Goal: Task Accomplishment & Management: Complete application form

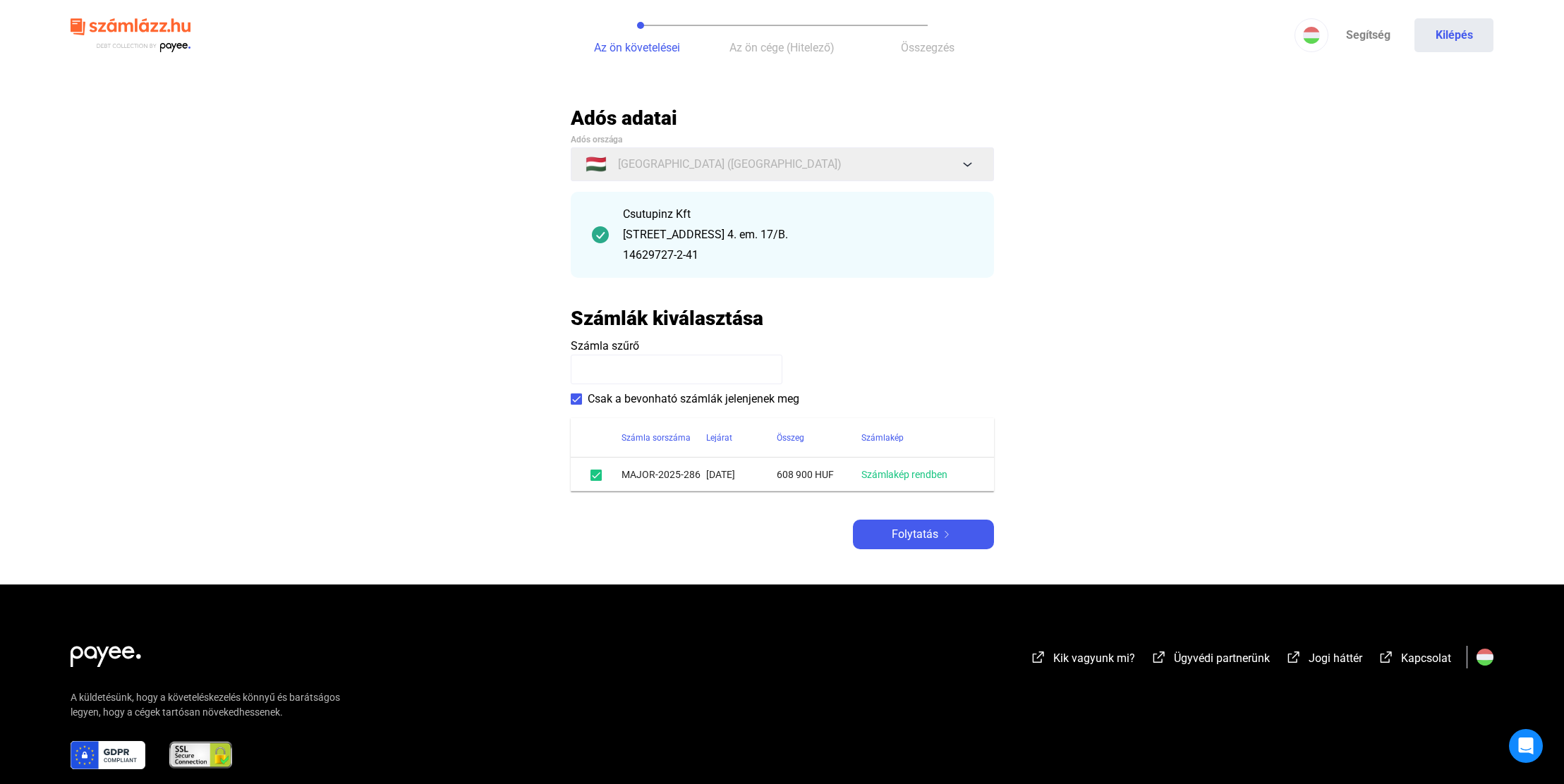
click at [697, 372] on input at bounding box center [677, 370] width 212 height 30
click at [940, 536] on img at bounding box center [947, 535] width 17 height 7
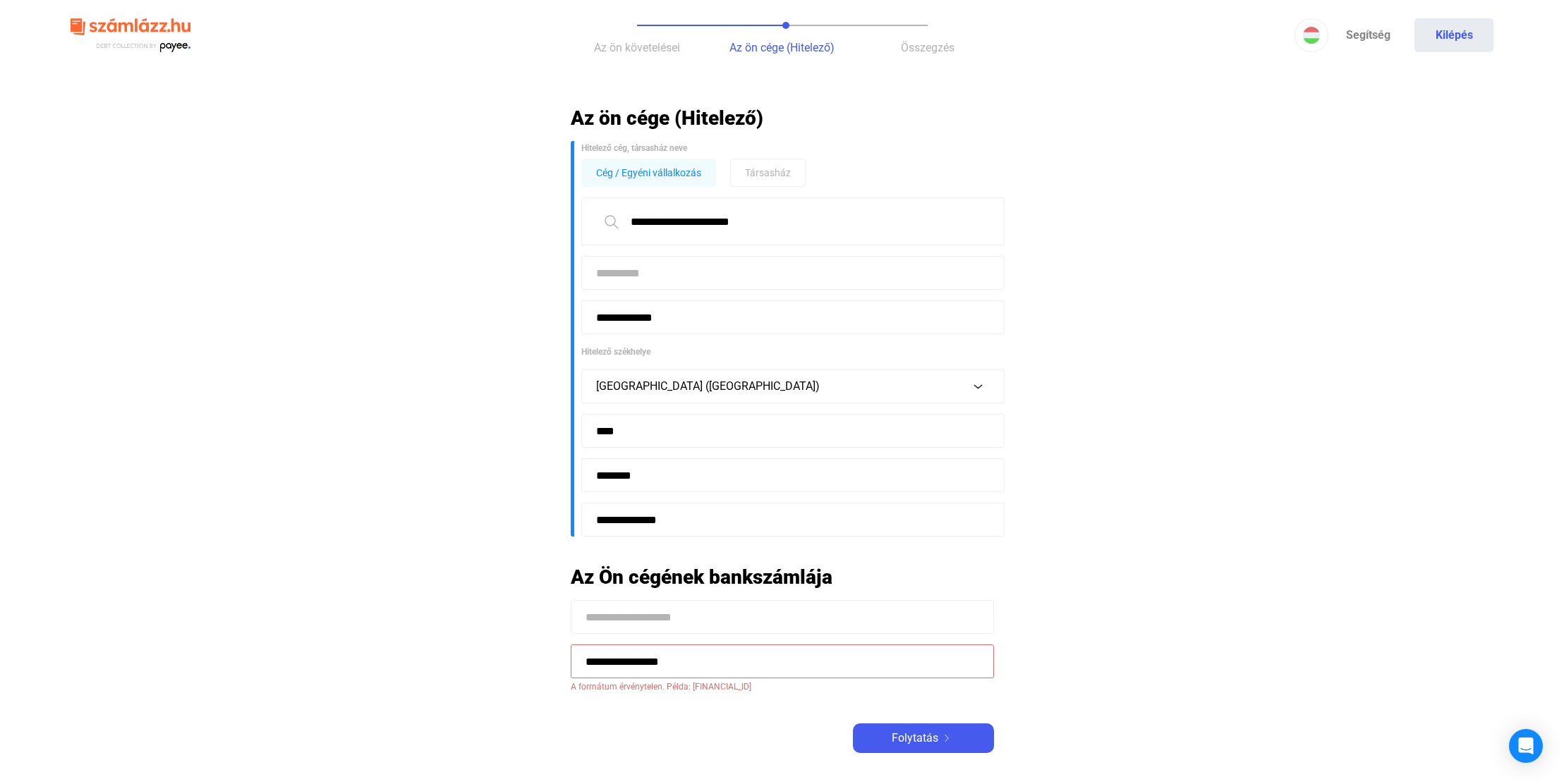
click at [658, 271] on input at bounding box center [792, 273] width 423 height 33
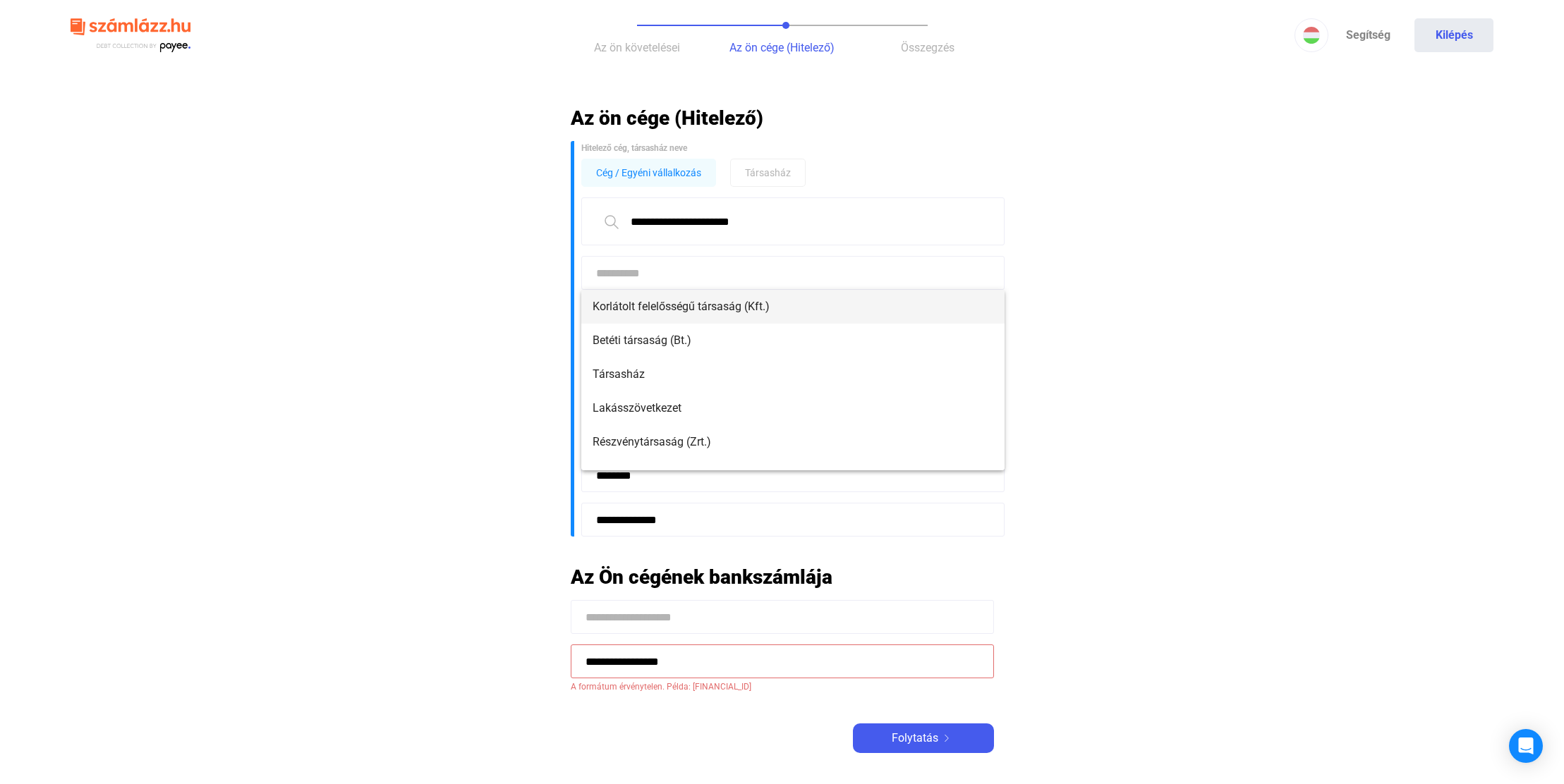
click at [777, 300] on span "Korlátolt felelősségű társaság (Kft.)" at bounding box center [793, 307] width 401 height 17
type input "**********"
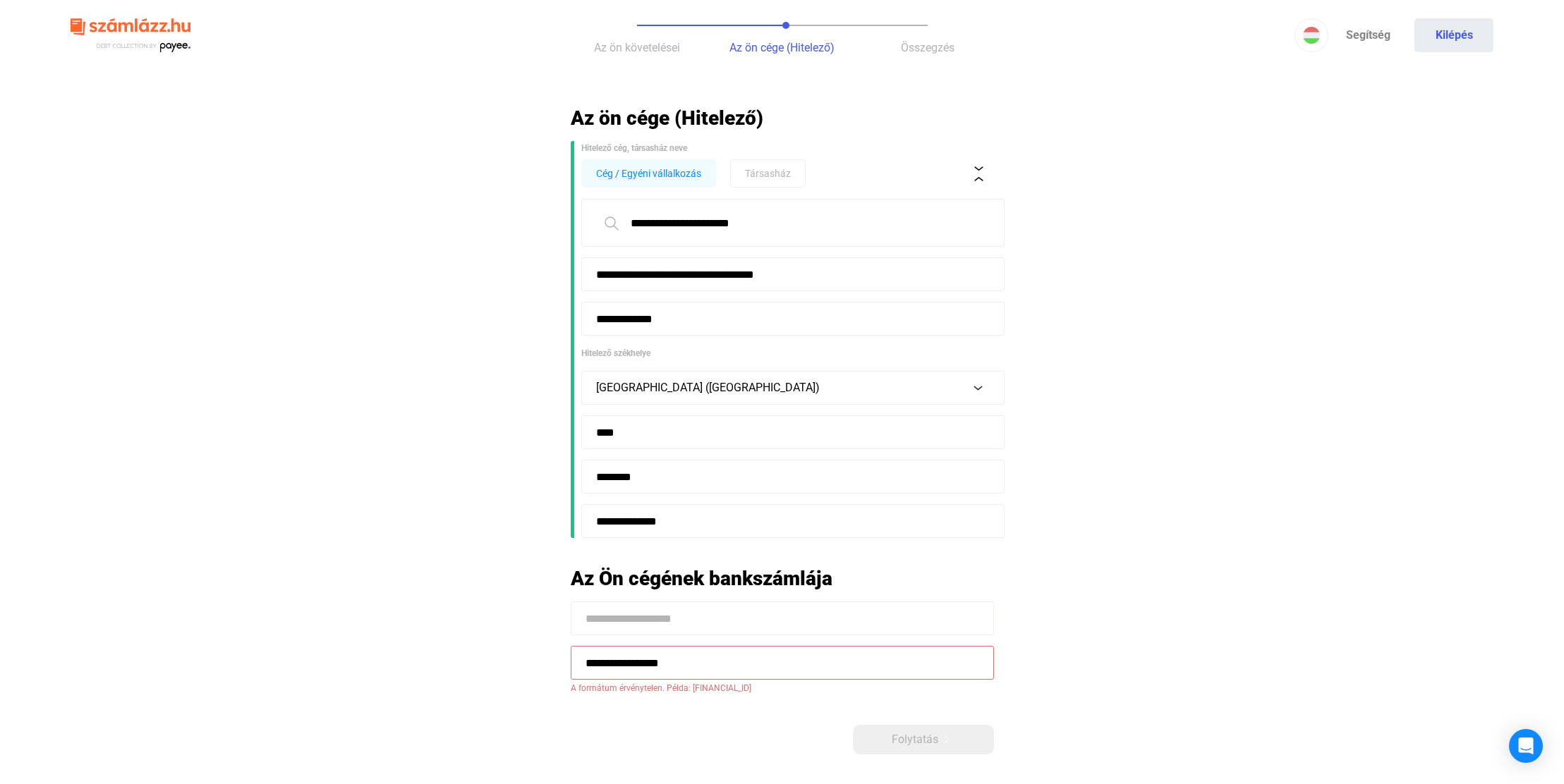
scroll to position [71, 0]
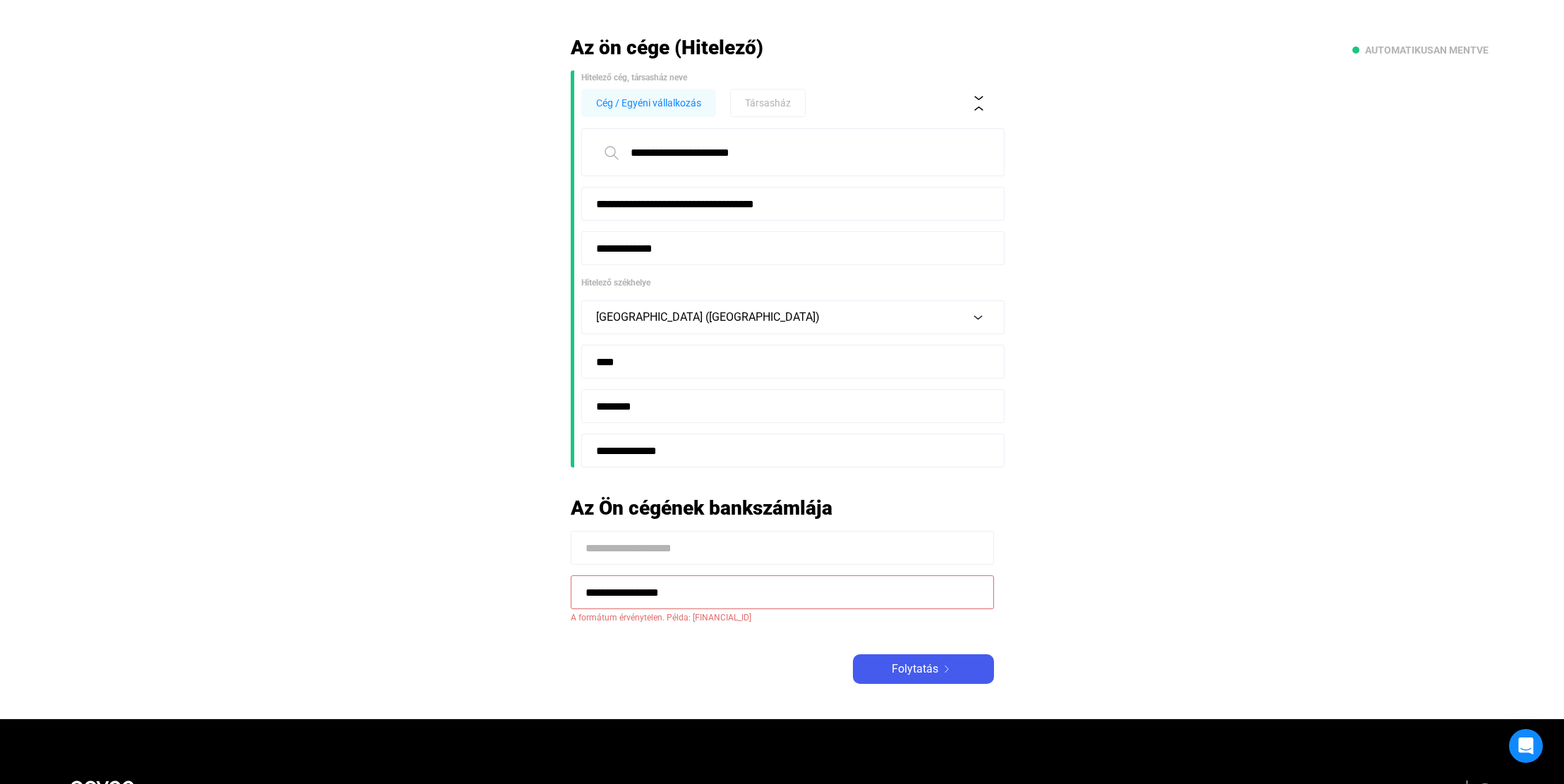
click at [720, 552] on input at bounding box center [782, 548] width 423 height 33
type input "**********"
click at [970, 666] on div "Folytatás" at bounding box center [923, 669] width 133 height 17
click at [765, 595] on input "**********" at bounding box center [782, 592] width 423 height 33
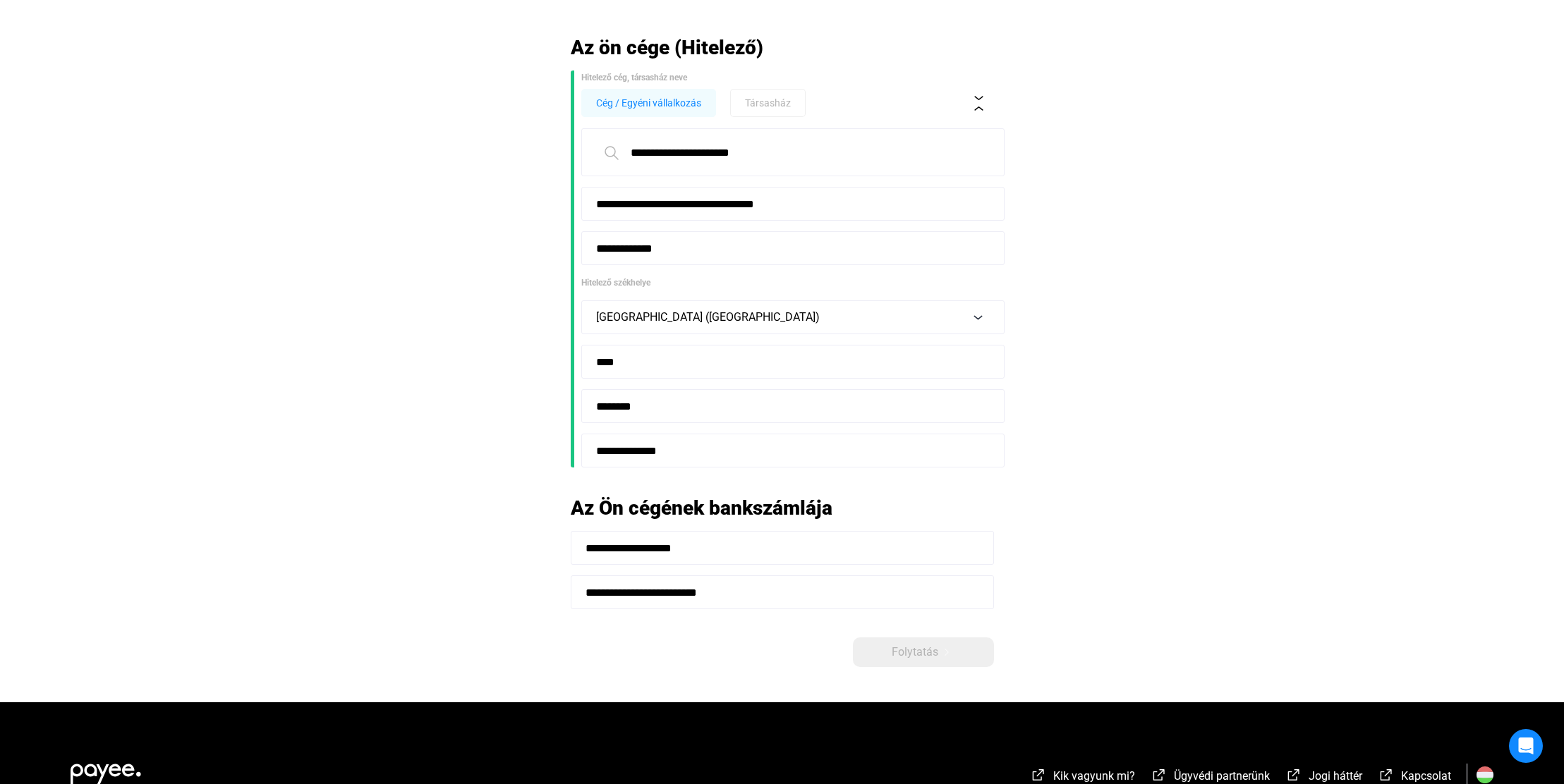
type input "**********"
click at [755, 654] on div "**********" at bounding box center [782, 351] width 423 height 632
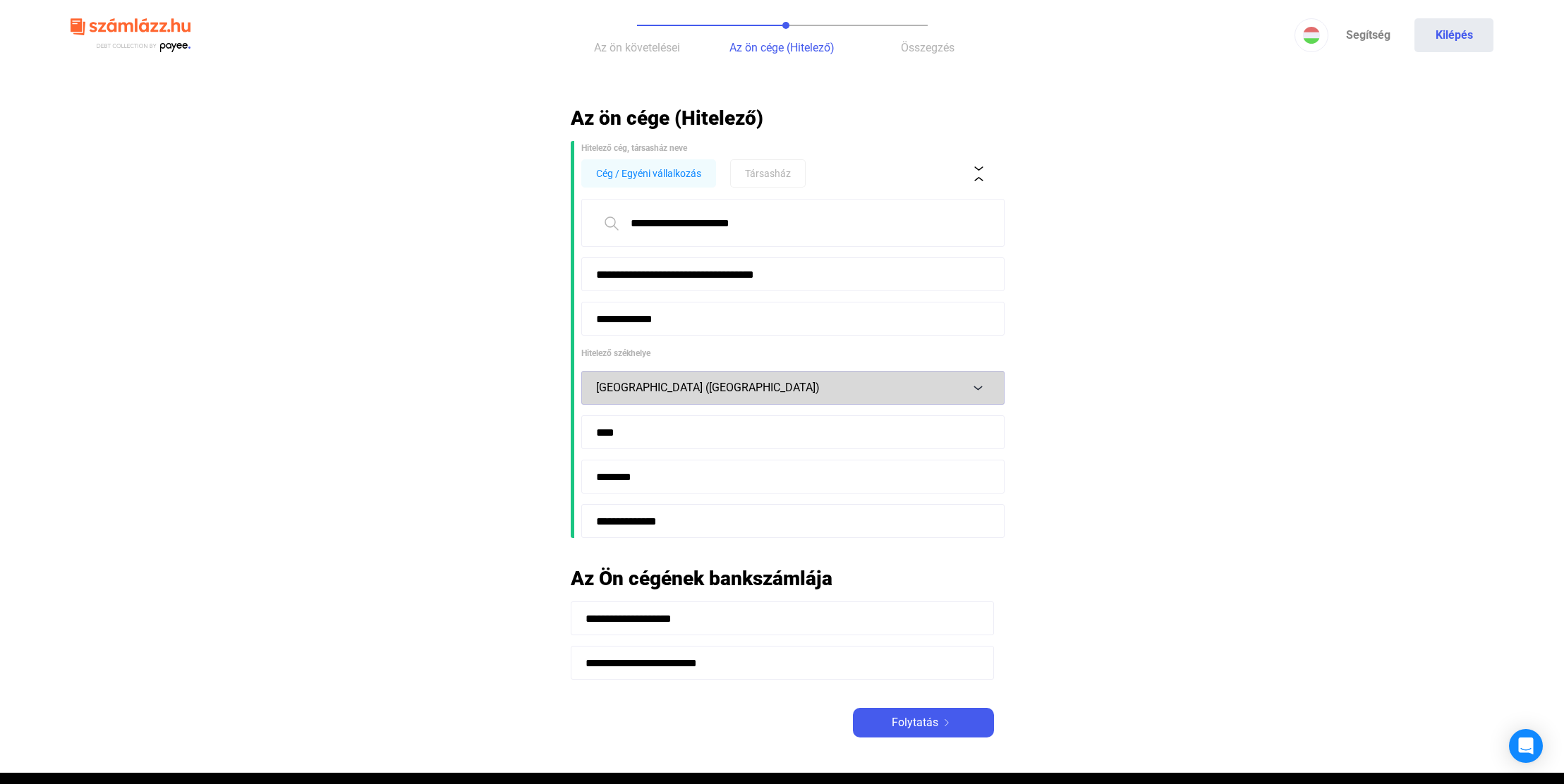
scroll to position [212, 0]
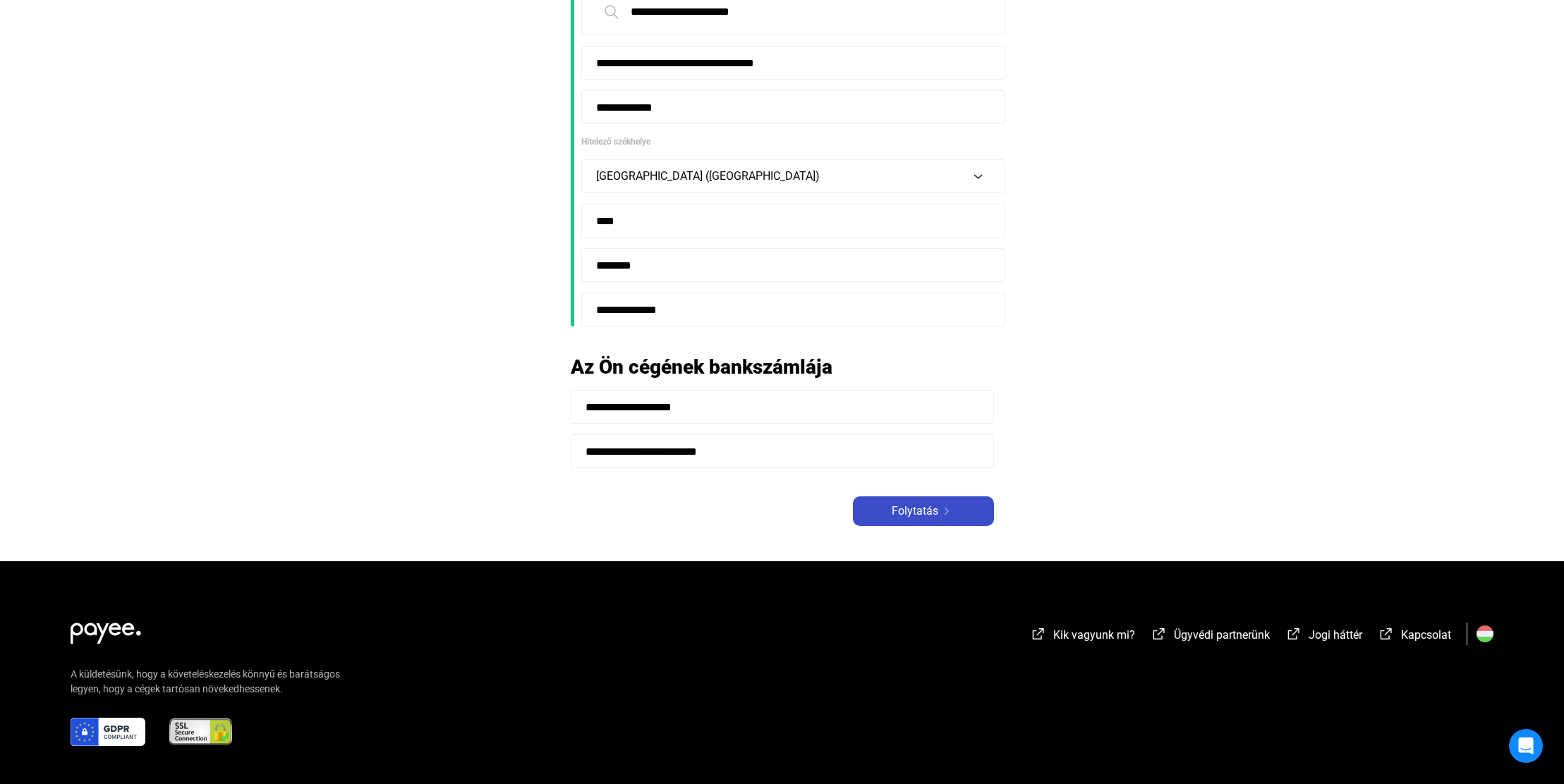
click at [918, 510] on span "Folytatás" at bounding box center [914, 511] width 46 height 17
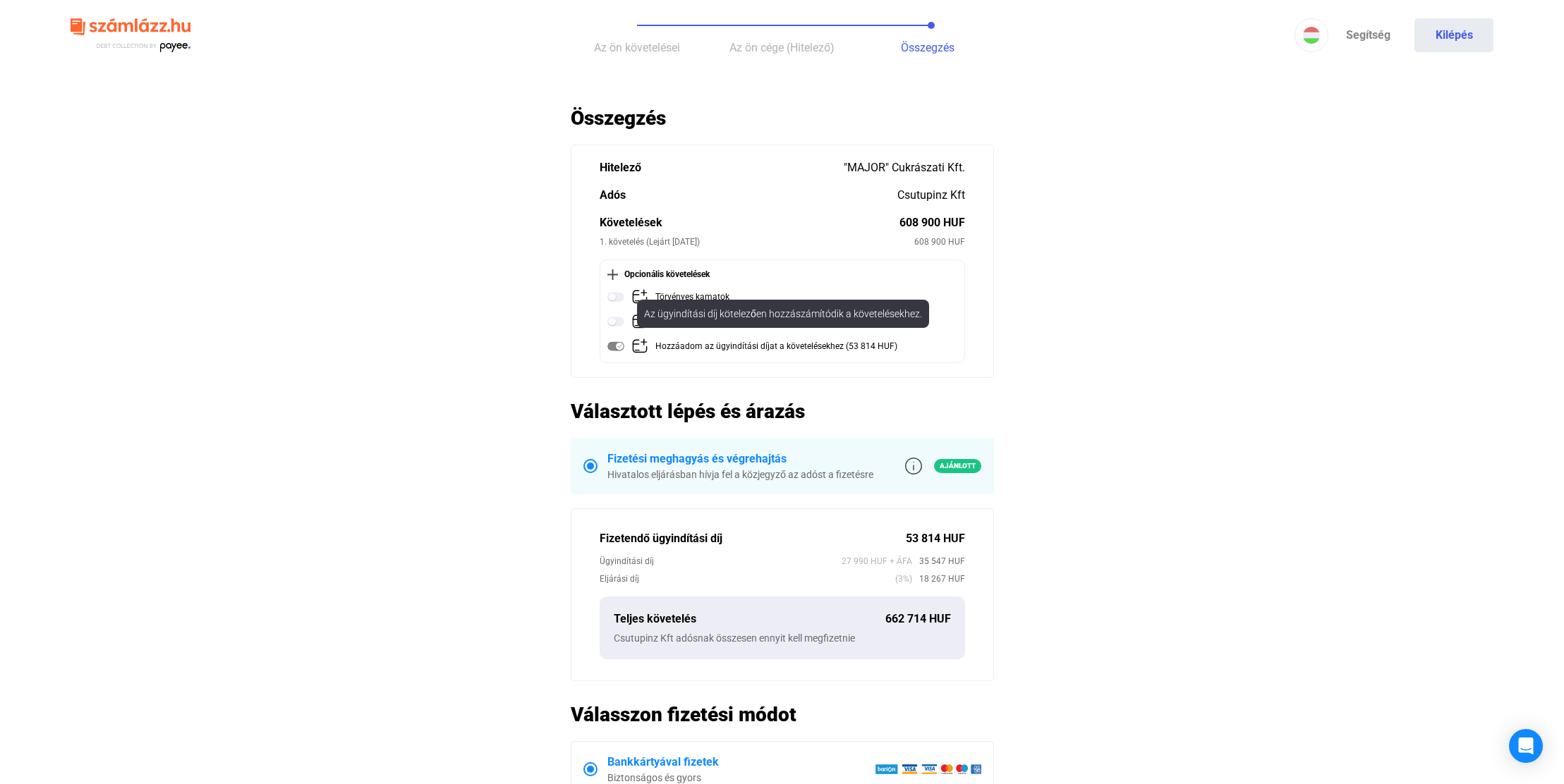
click at [615, 346] on img at bounding box center [616, 346] width 17 height 17
click at [1097, 568] on main "Automatikusan mentve Összegzés Hitelező "MAJOR" Cukrászati Kft. Adós Csutupinz …" at bounding box center [782, 551] width 1564 height 891
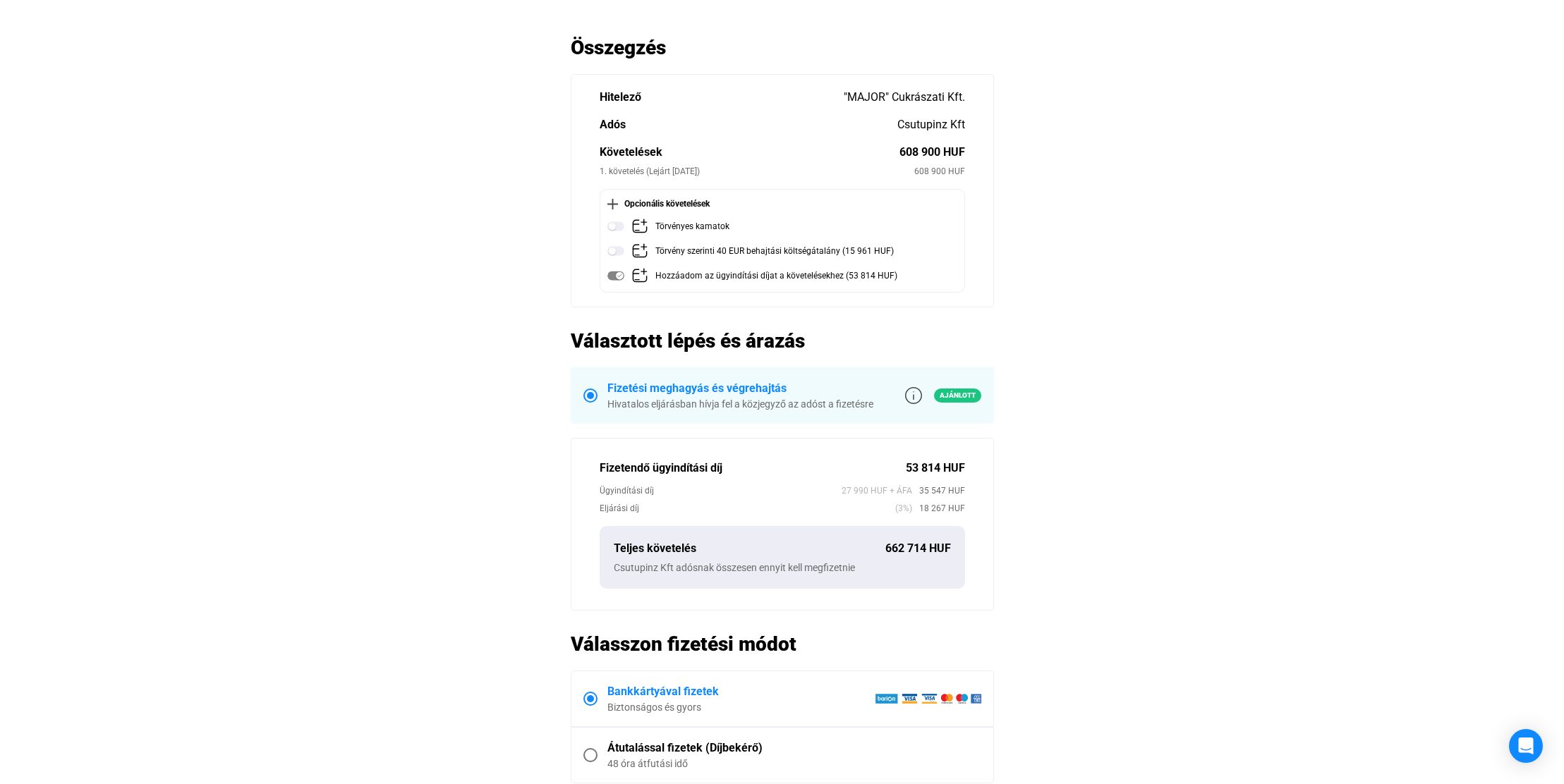
scroll to position [141, 0]
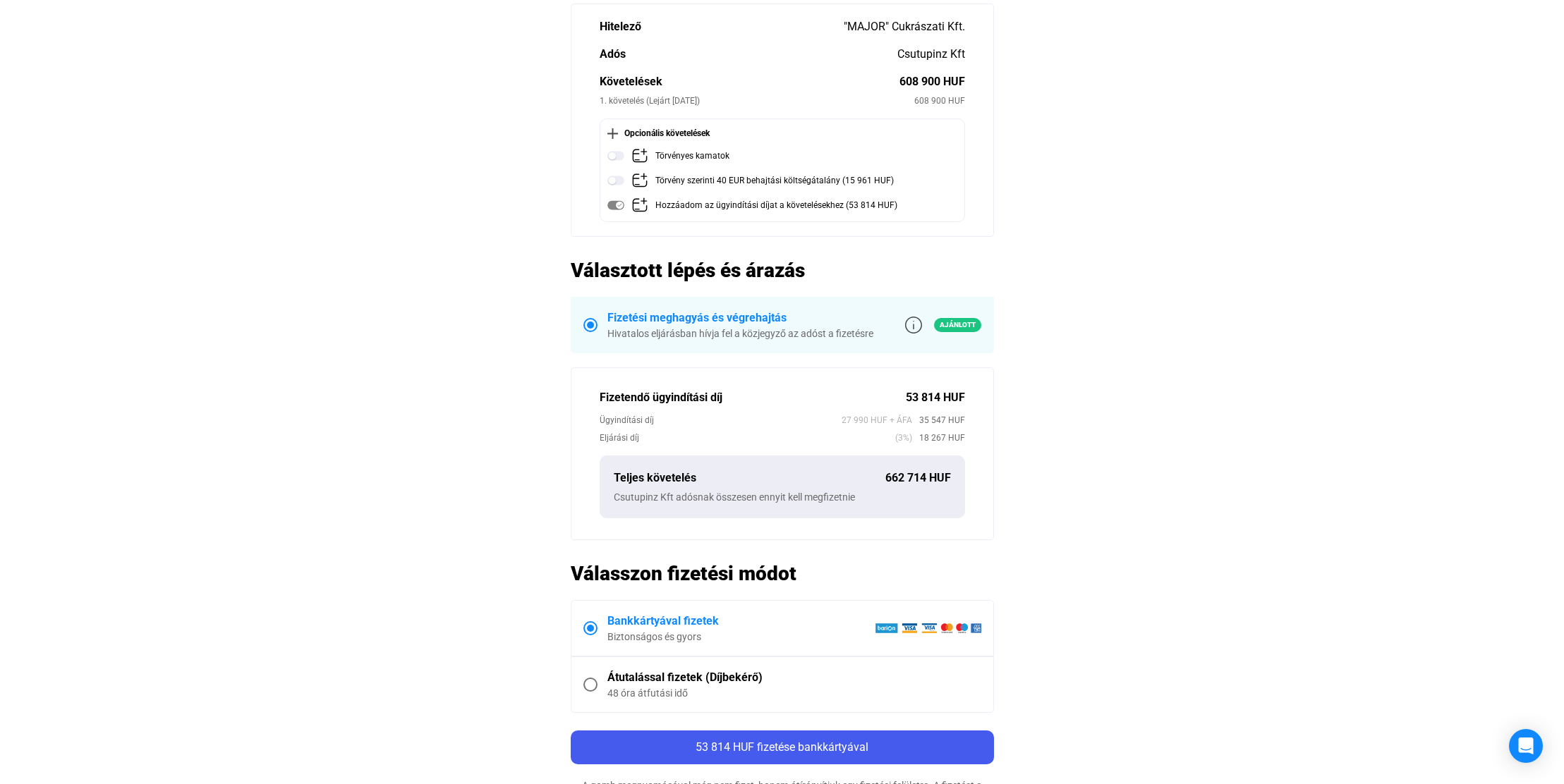
drag, startPoint x: 884, startPoint y: 478, endPoint x: 970, endPoint y: 478, distance: 86.0
click at [970, 478] on div "Fizetendő ügyindítási díj 53 814 HUF Ügyindítási díj 27 990 HUF + ÁFA 35 547 HU…" at bounding box center [782, 453] width 423 height 173
drag, startPoint x: 970, startPoint y: 478, endPoint x: 1027, endPoint y: 510, distance: 65.4
click at [1027, 510] on main "Automatikusan mentve Összegzés Hitelező "MAJOR" Cukrászati Kft. Adós Csutupinz …" at bounding box center [782, 410] width 1564 height 891
click at [651, 680] on div "Átutalással fizetek (Díjbekérő)" at bounding box center [795, 677] width 374 height 17
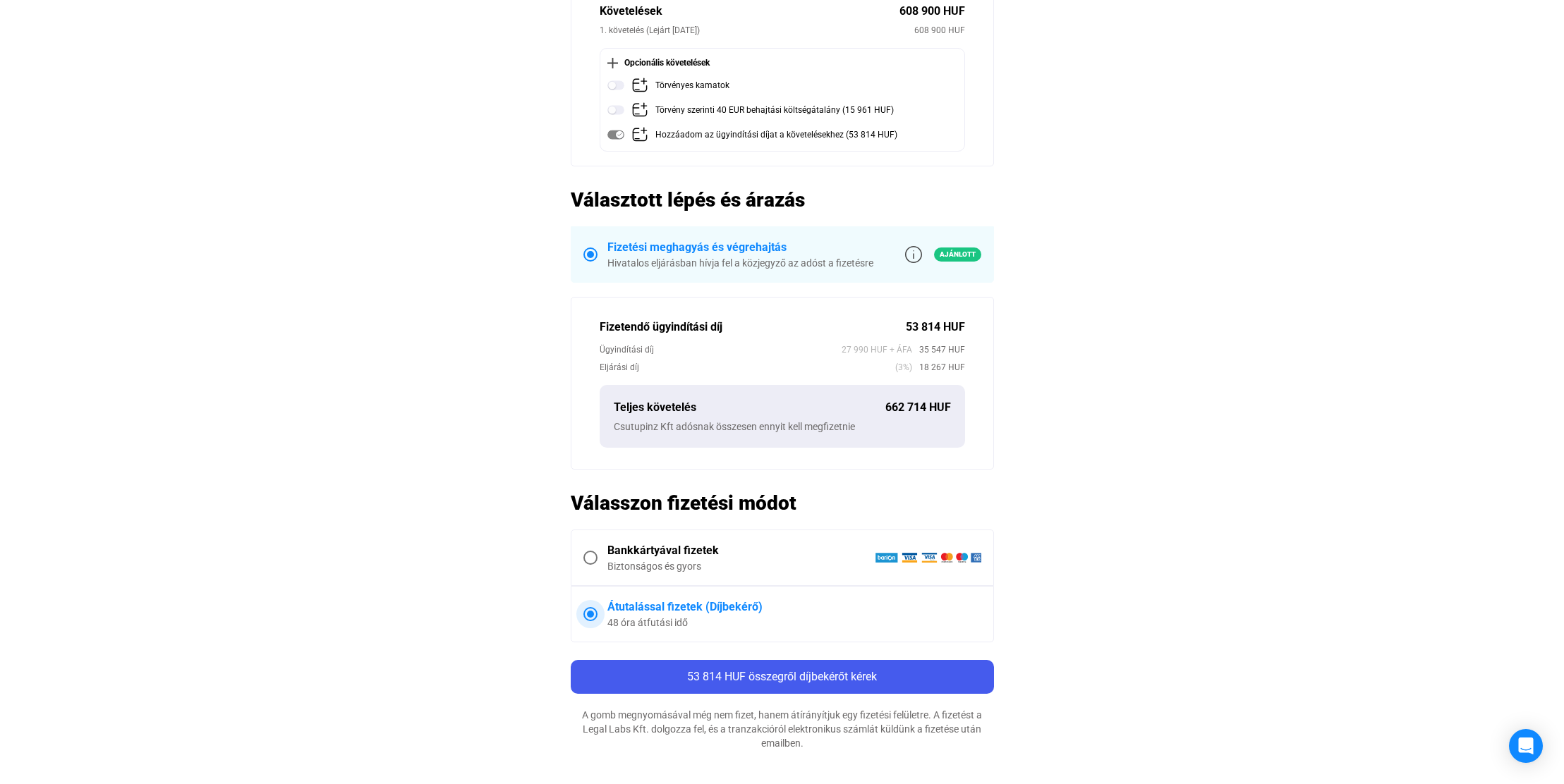
scroll to position [282, 0]
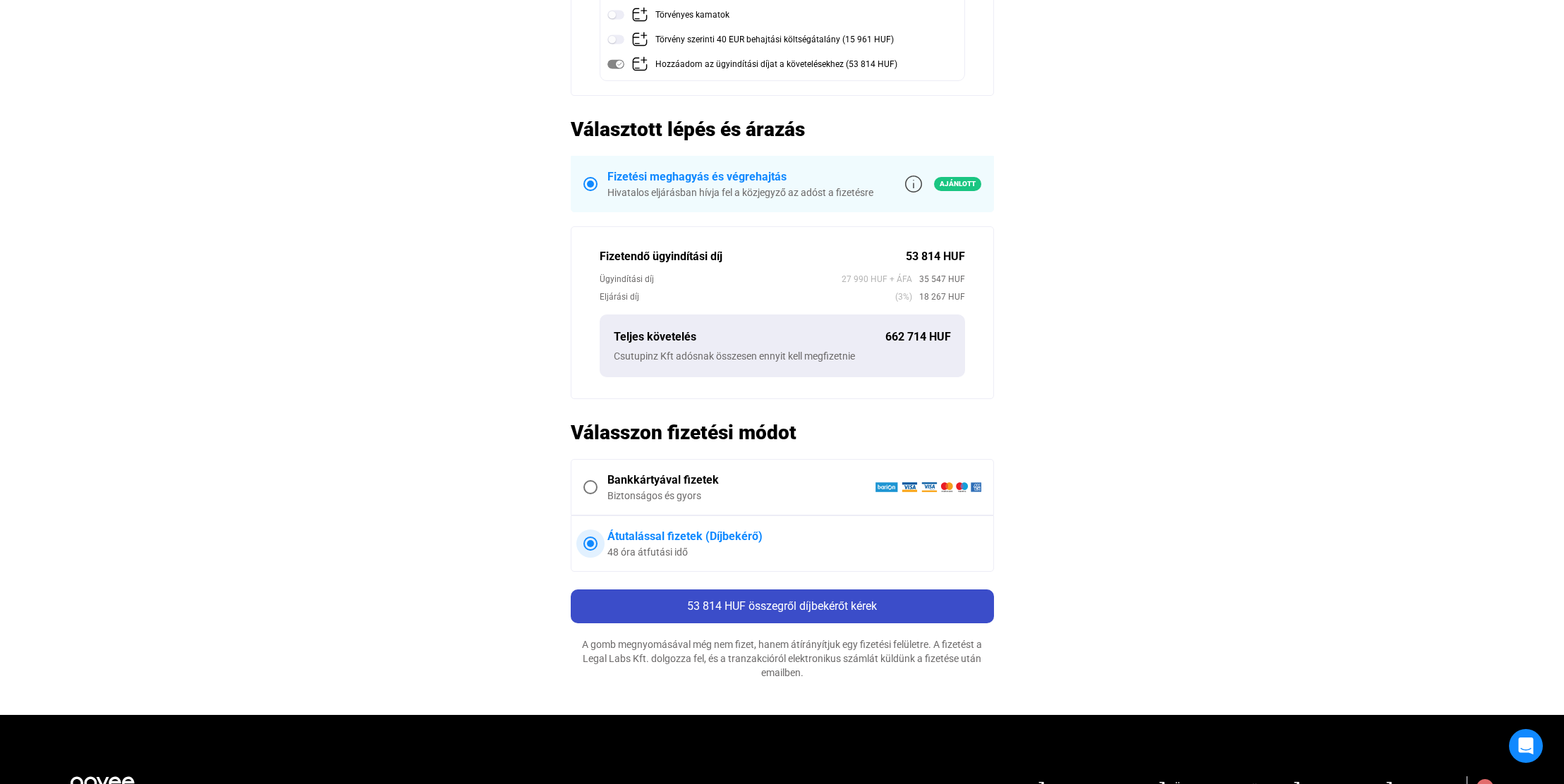
click at [838, 607] on span "53 814 HUF összegről díjbekérőt kérek" at bounding box center [782, 606] width 190 height 13
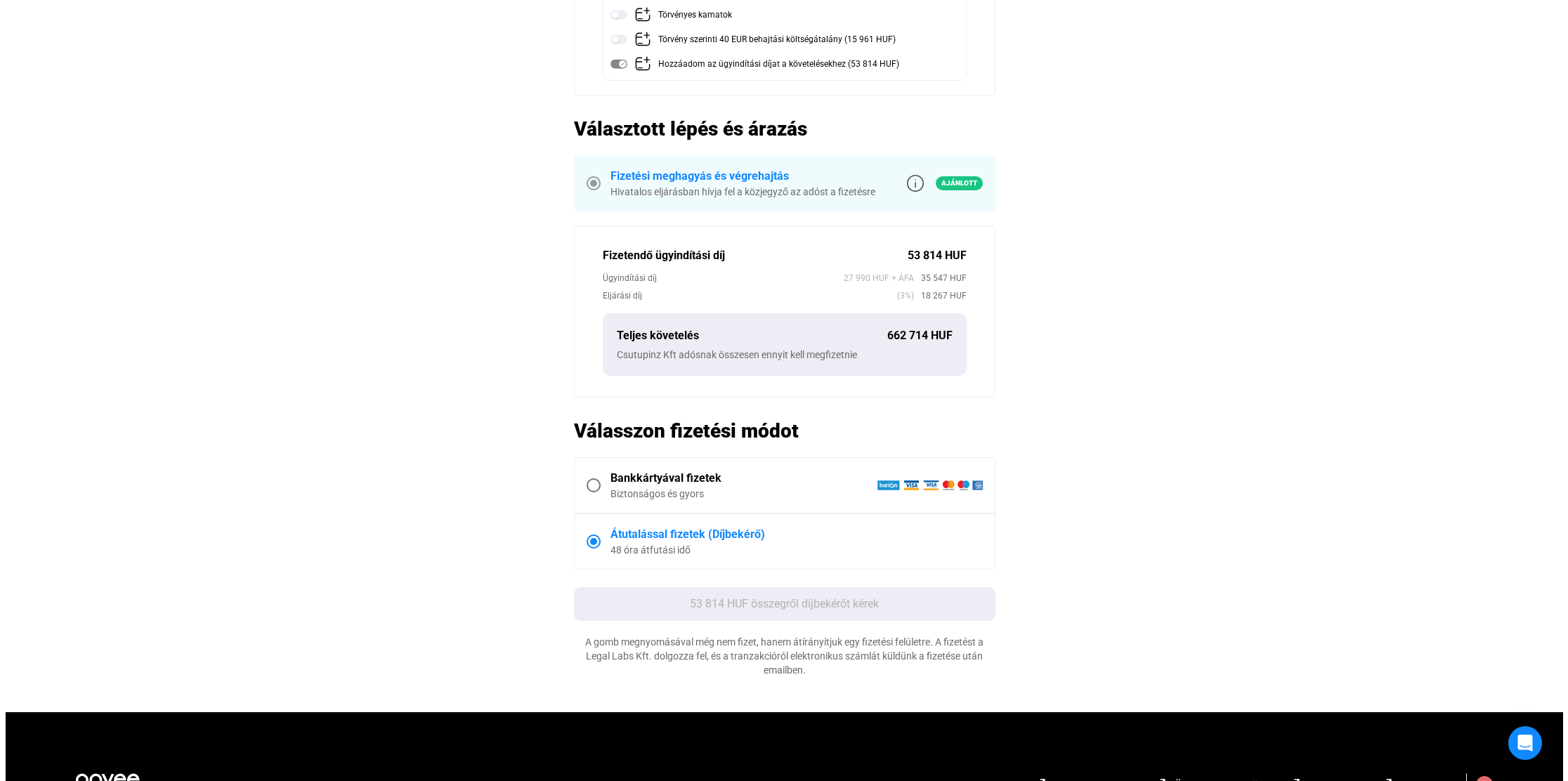
scroll to position [0, 0]
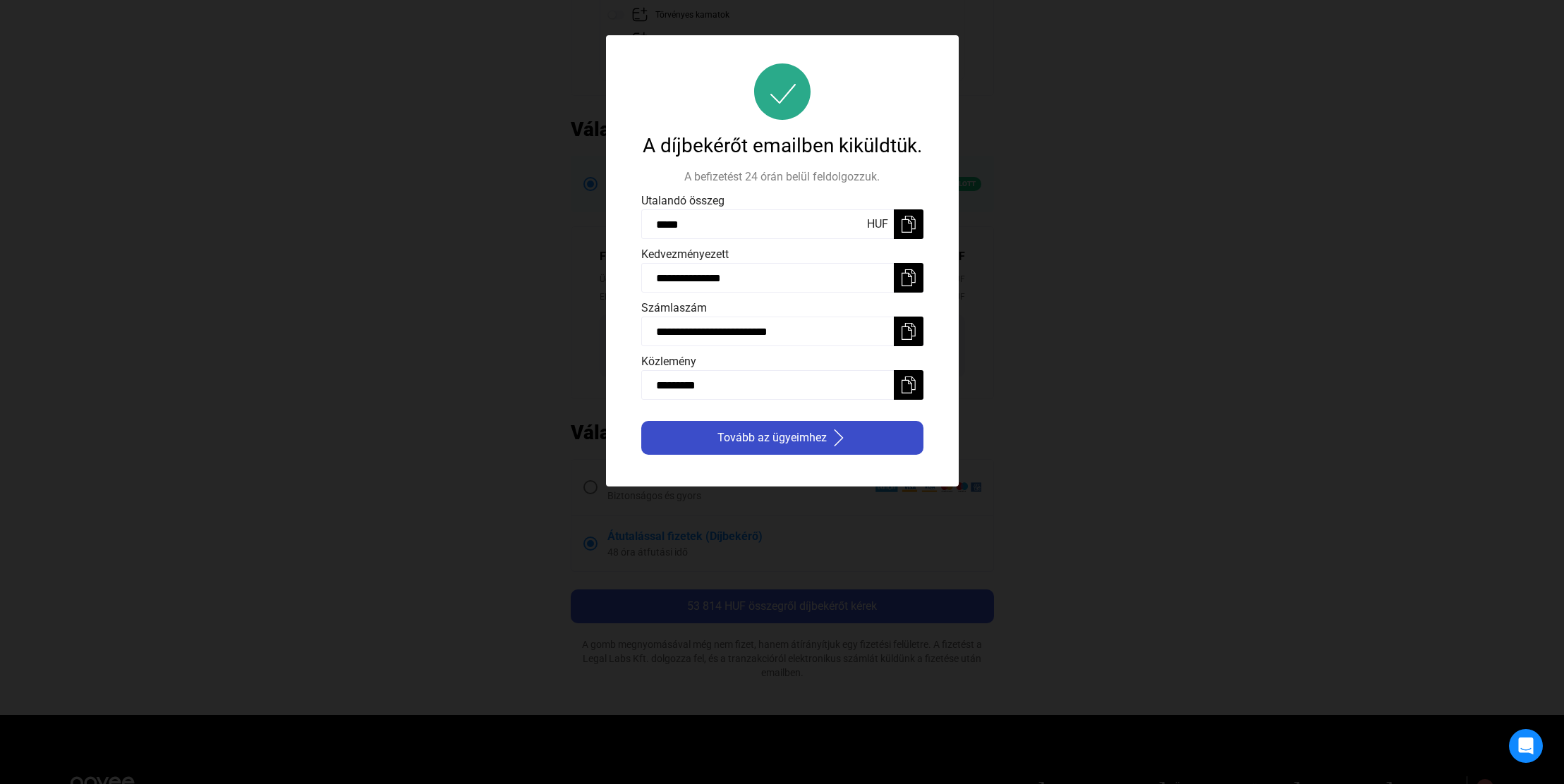
click at [830, 441] on img "button" at bounding box center [838, 438] width 17 height 17
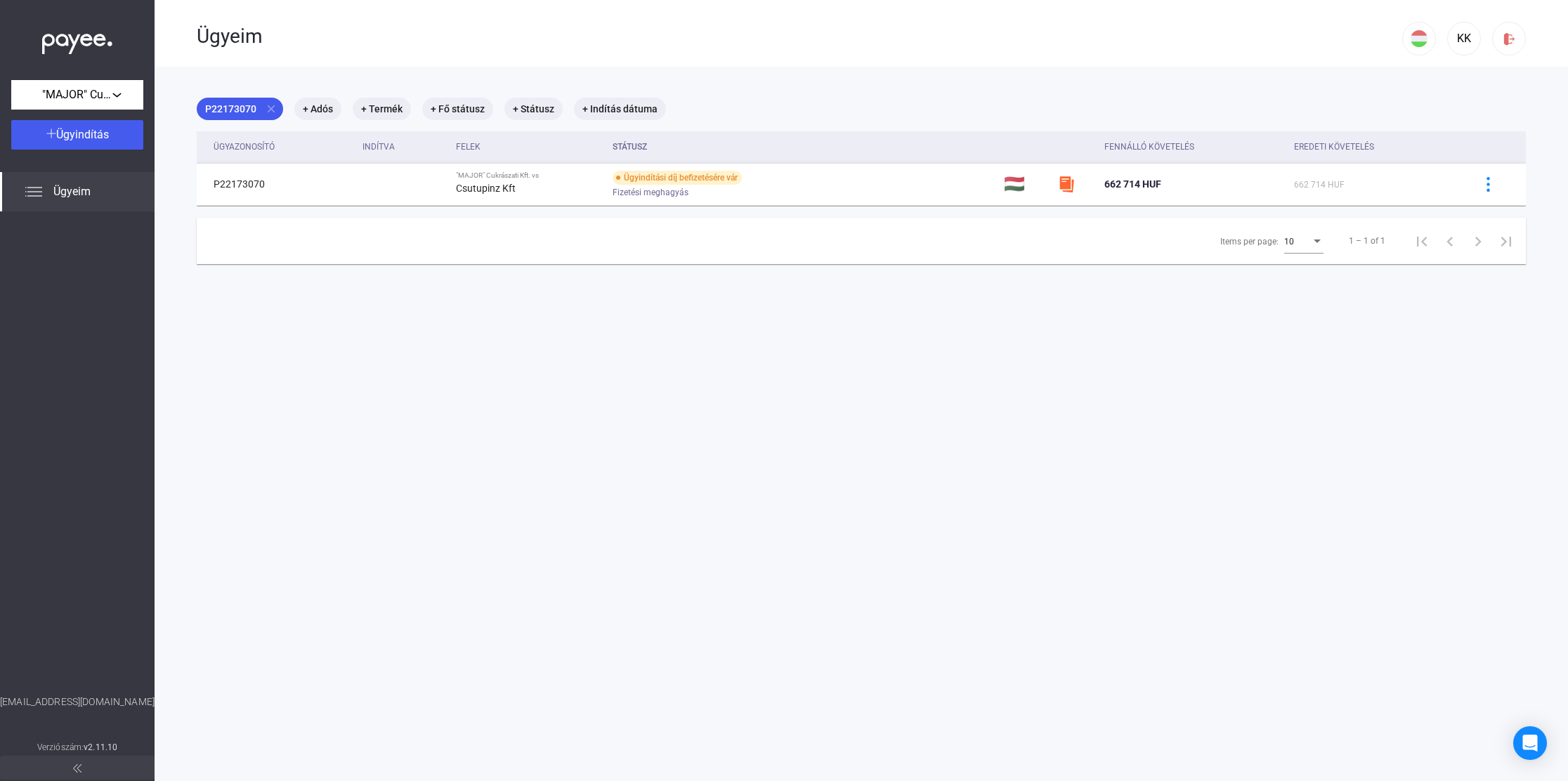
scroll to position [67, 0]
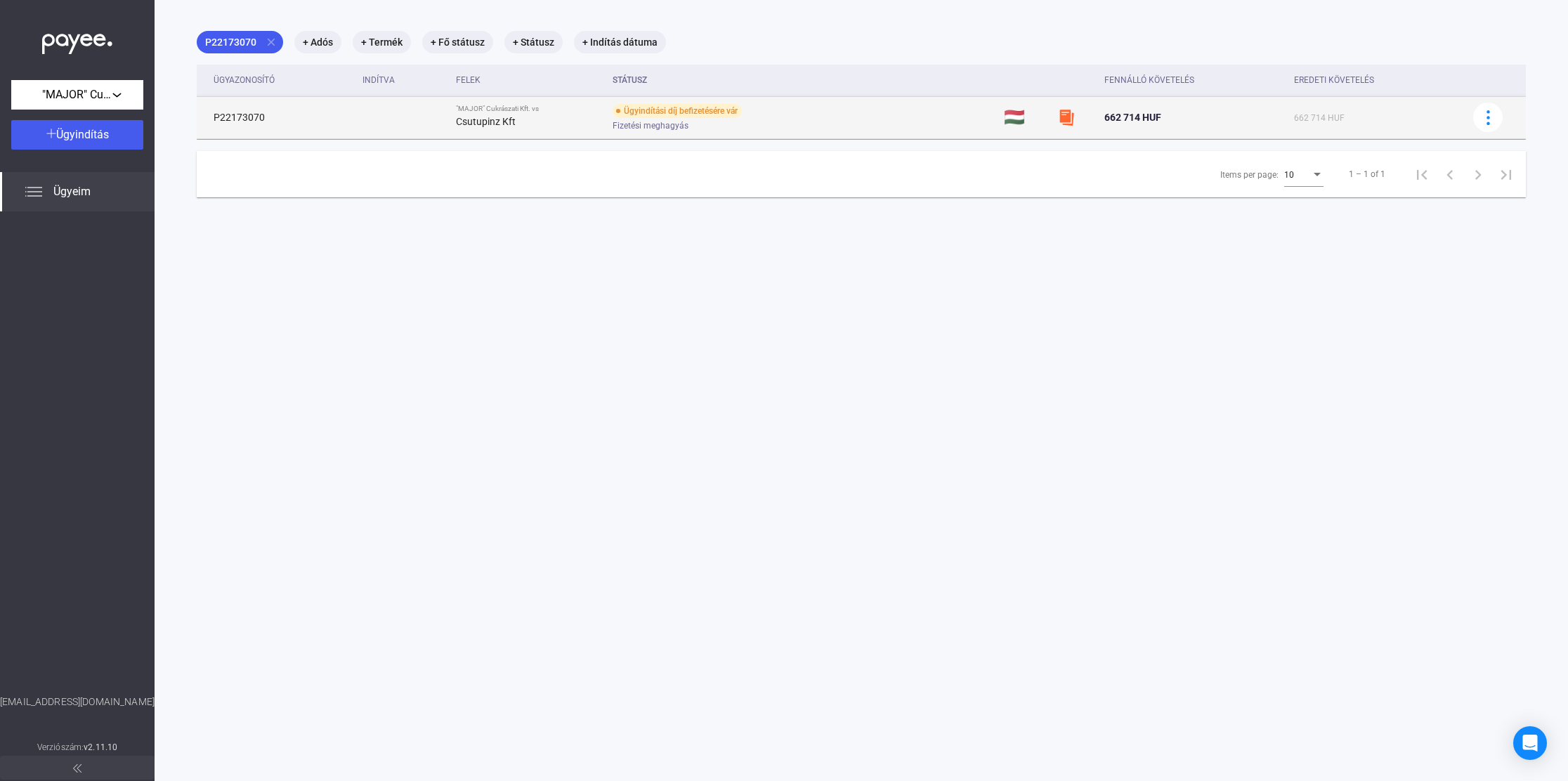
click at [1115, 118] on span "662 714 HUF" at bounding box center [1132, 118] width 56 height 11
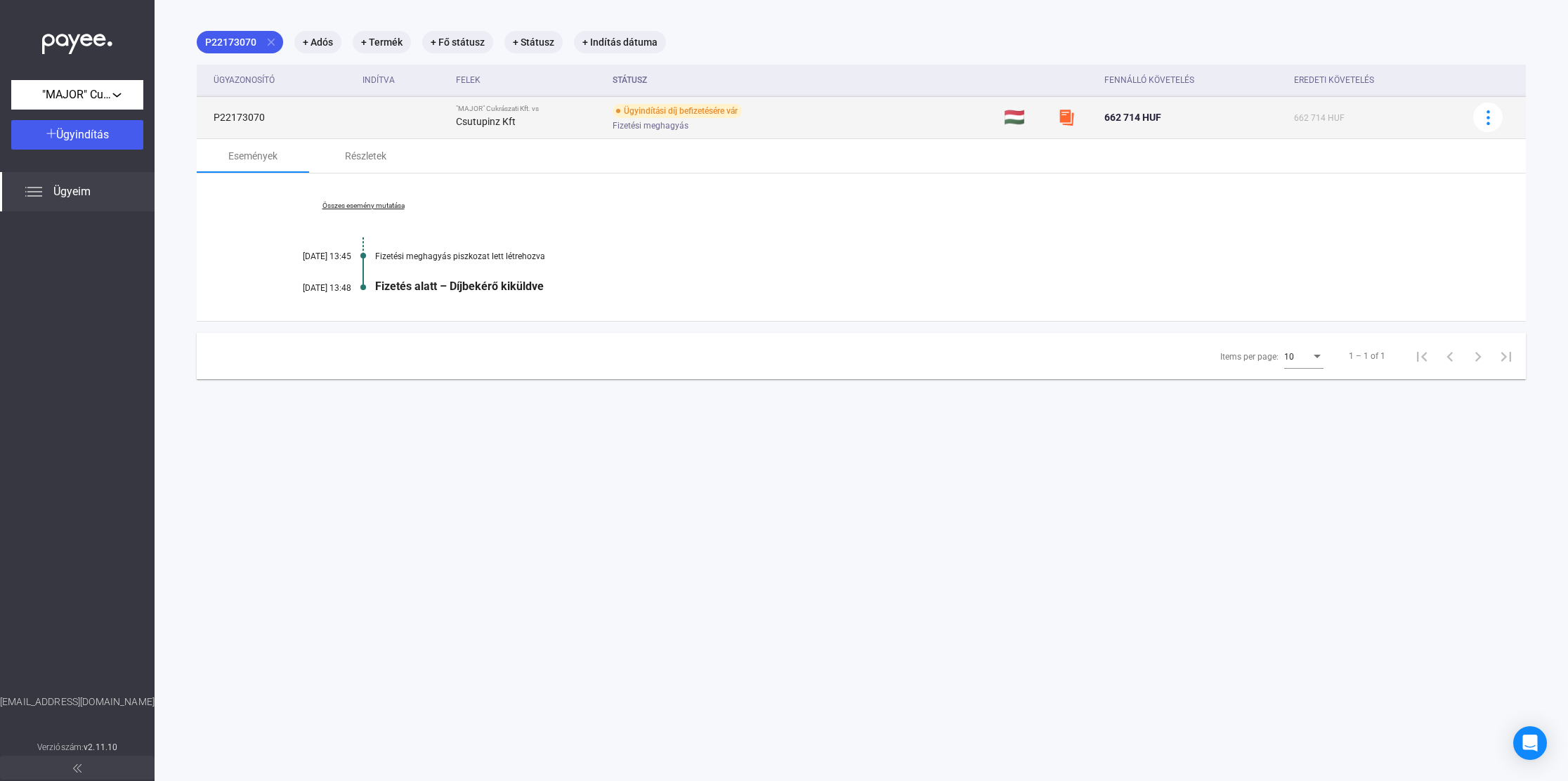
click at [235, 118] on td "P22173070" at bounding box center [277, 118] width 160 height 43
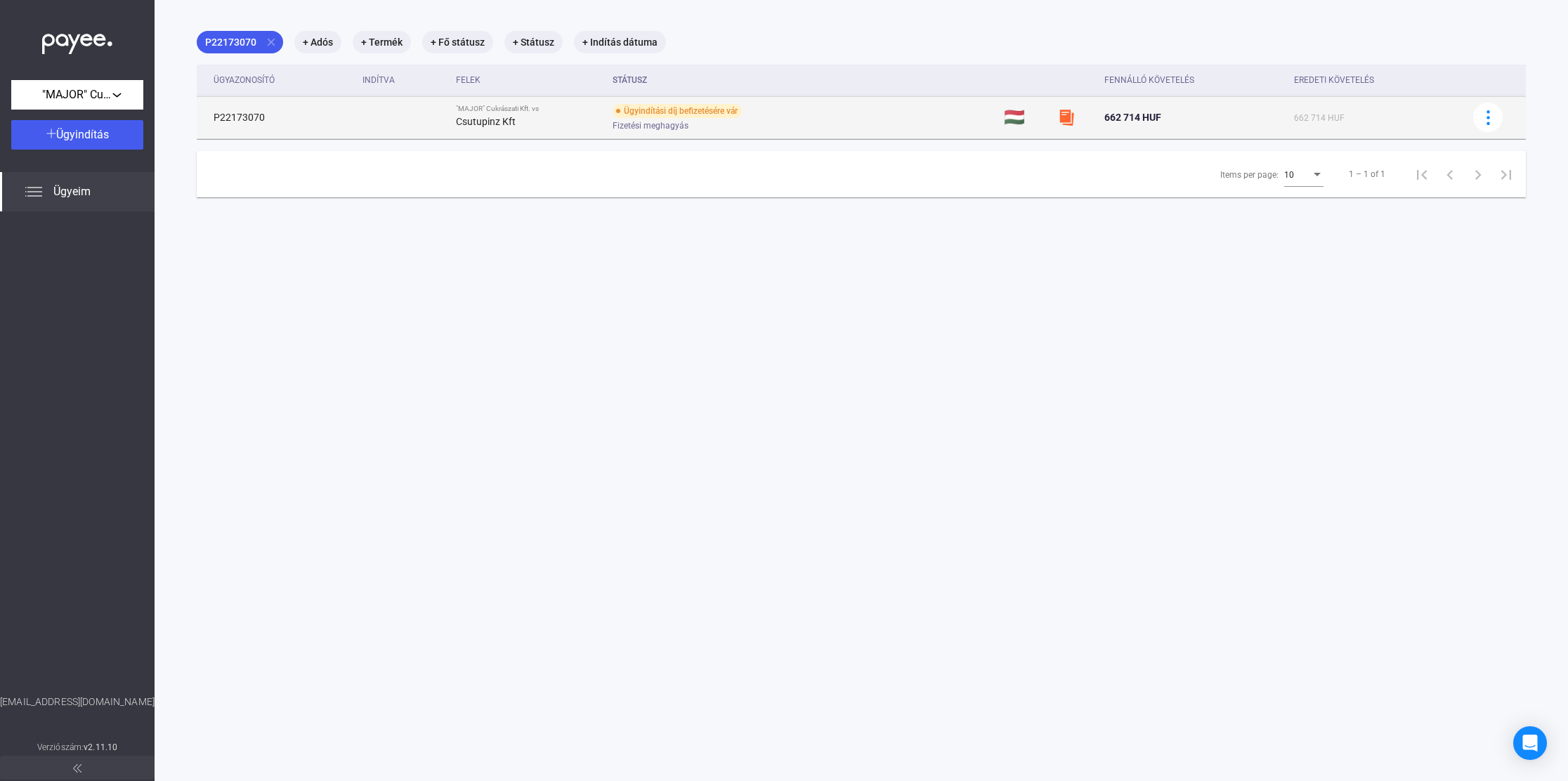
click at [482, 116] on strong "Csutupinz Kft" at bounding box center [486, 121] width 60 height 11
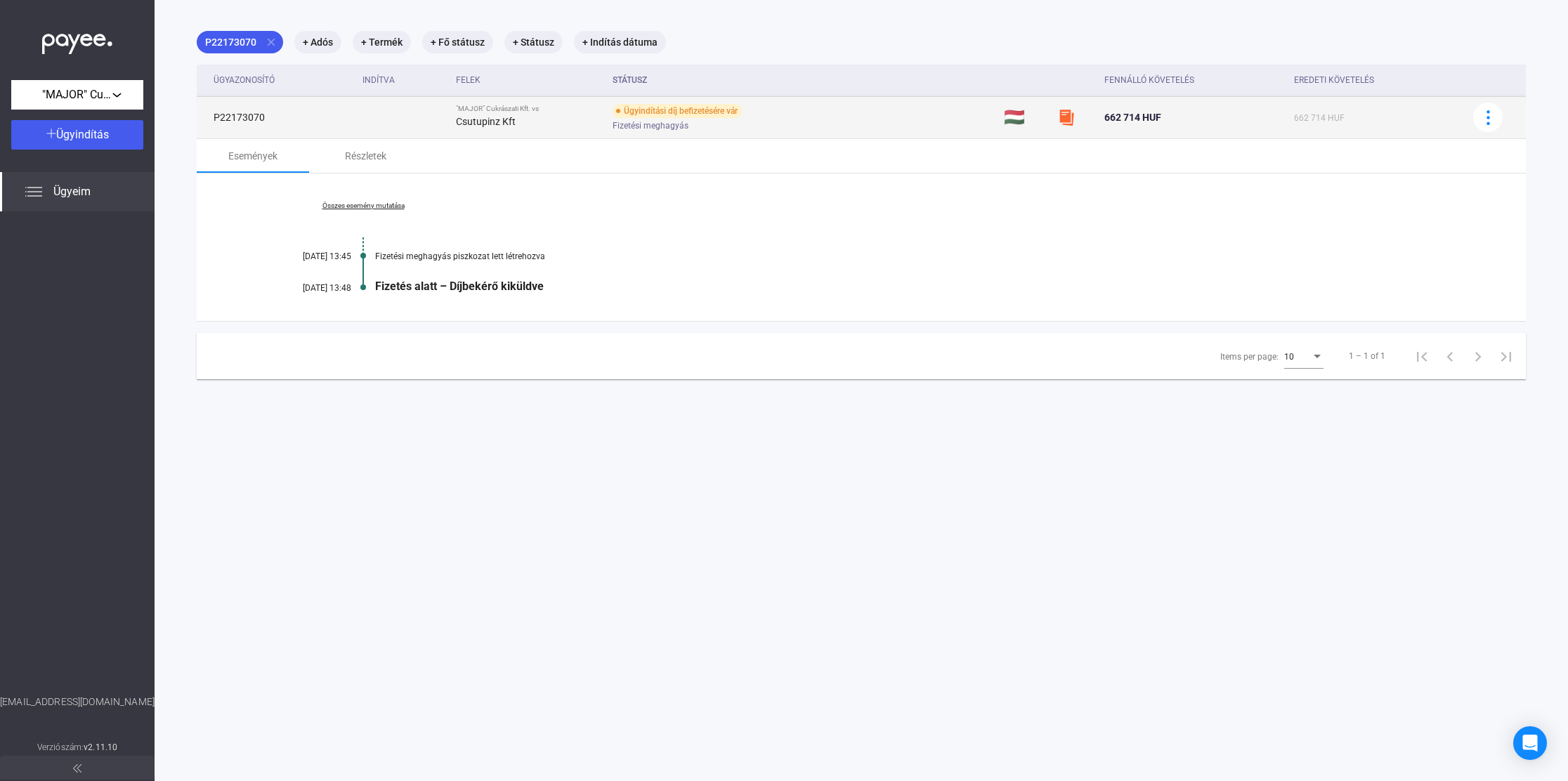
click at [1058, 113] on img at bounding box center [1066, 118] width 17 height 17
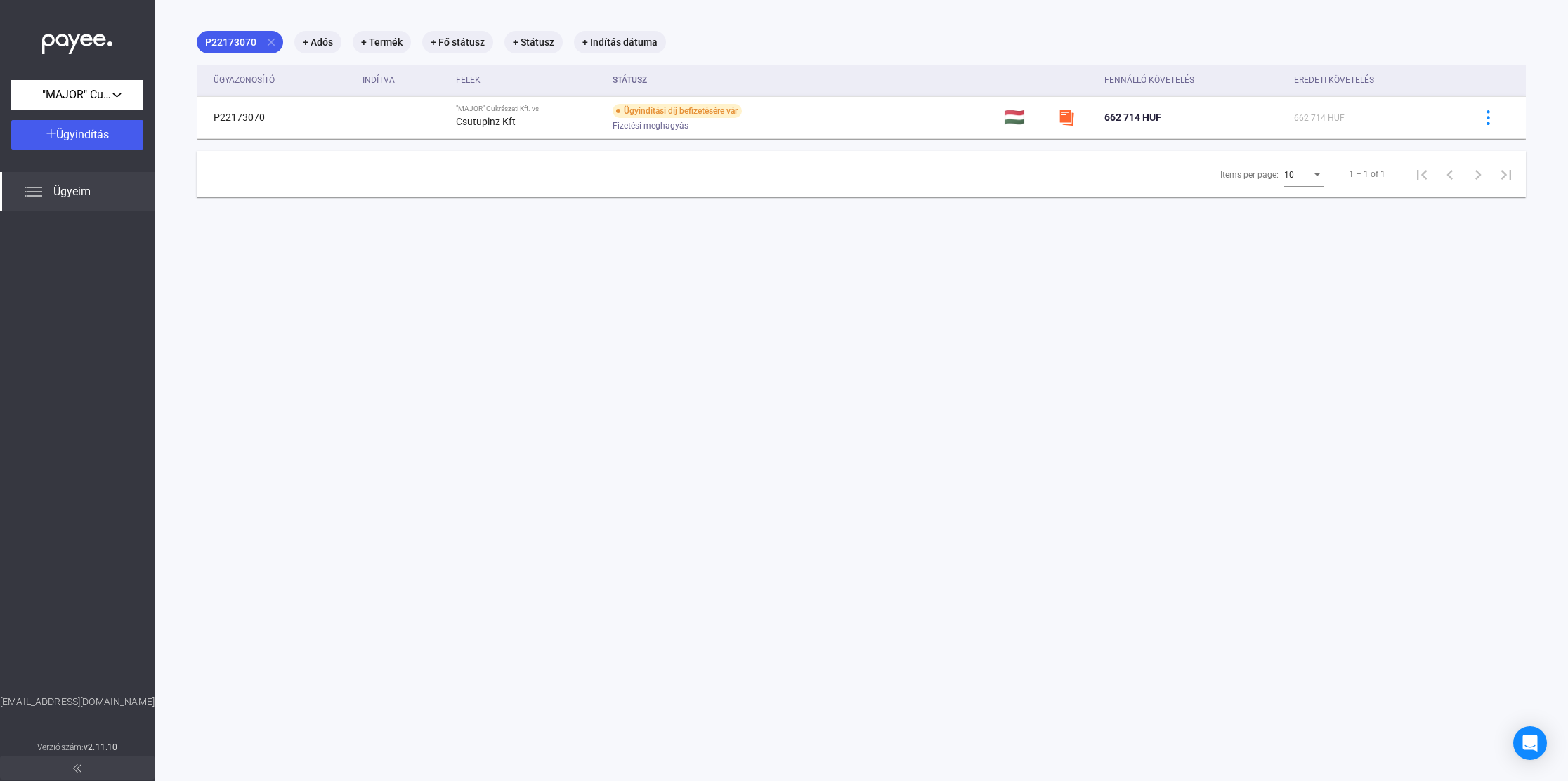
click at [36, 193] on img at bounding box center [33, 192] width 17 height 17
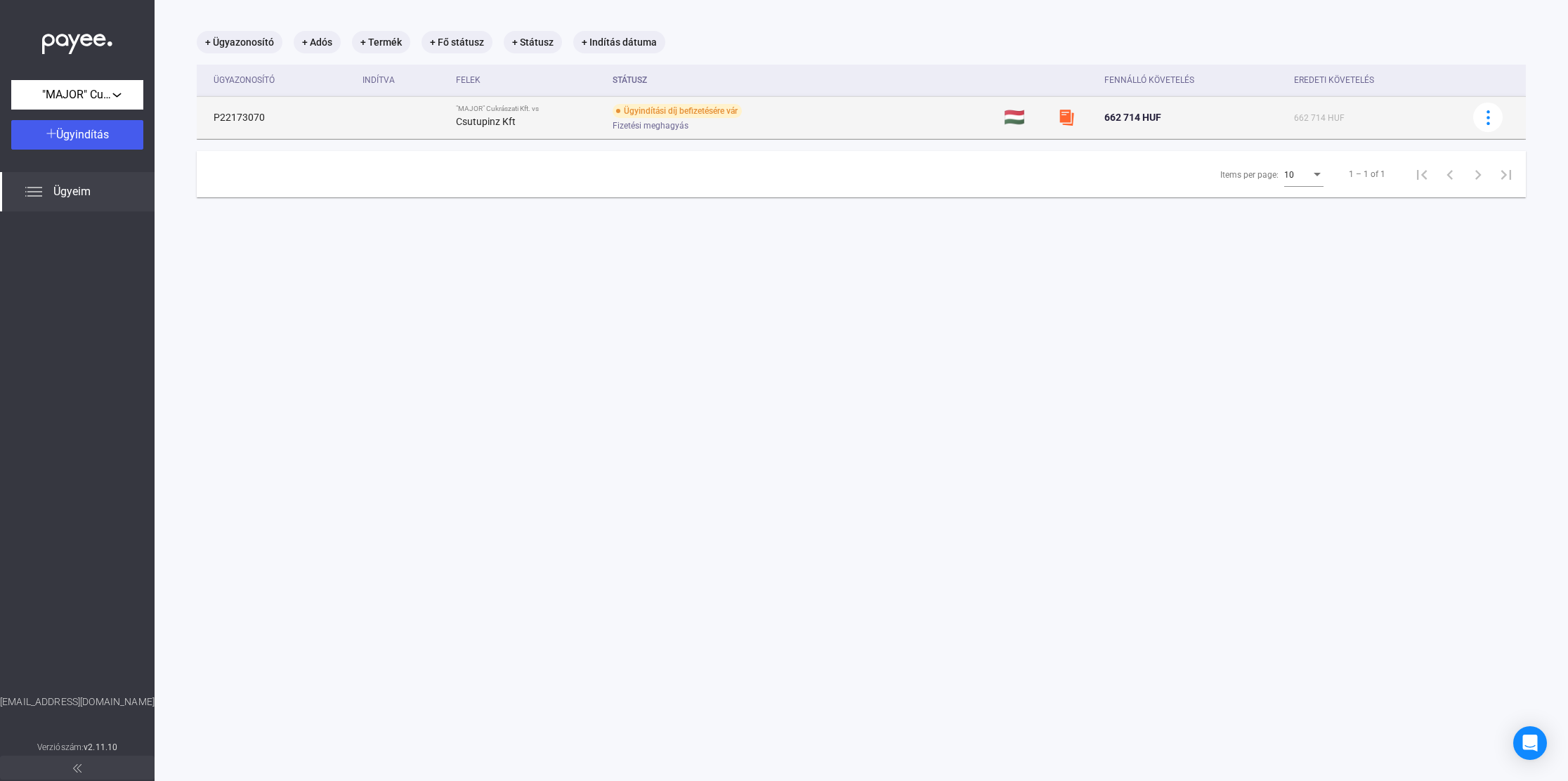
click at [492, 115] on div "Csutupinz Kft" at bounding box center [529, 121] width 145 height 17
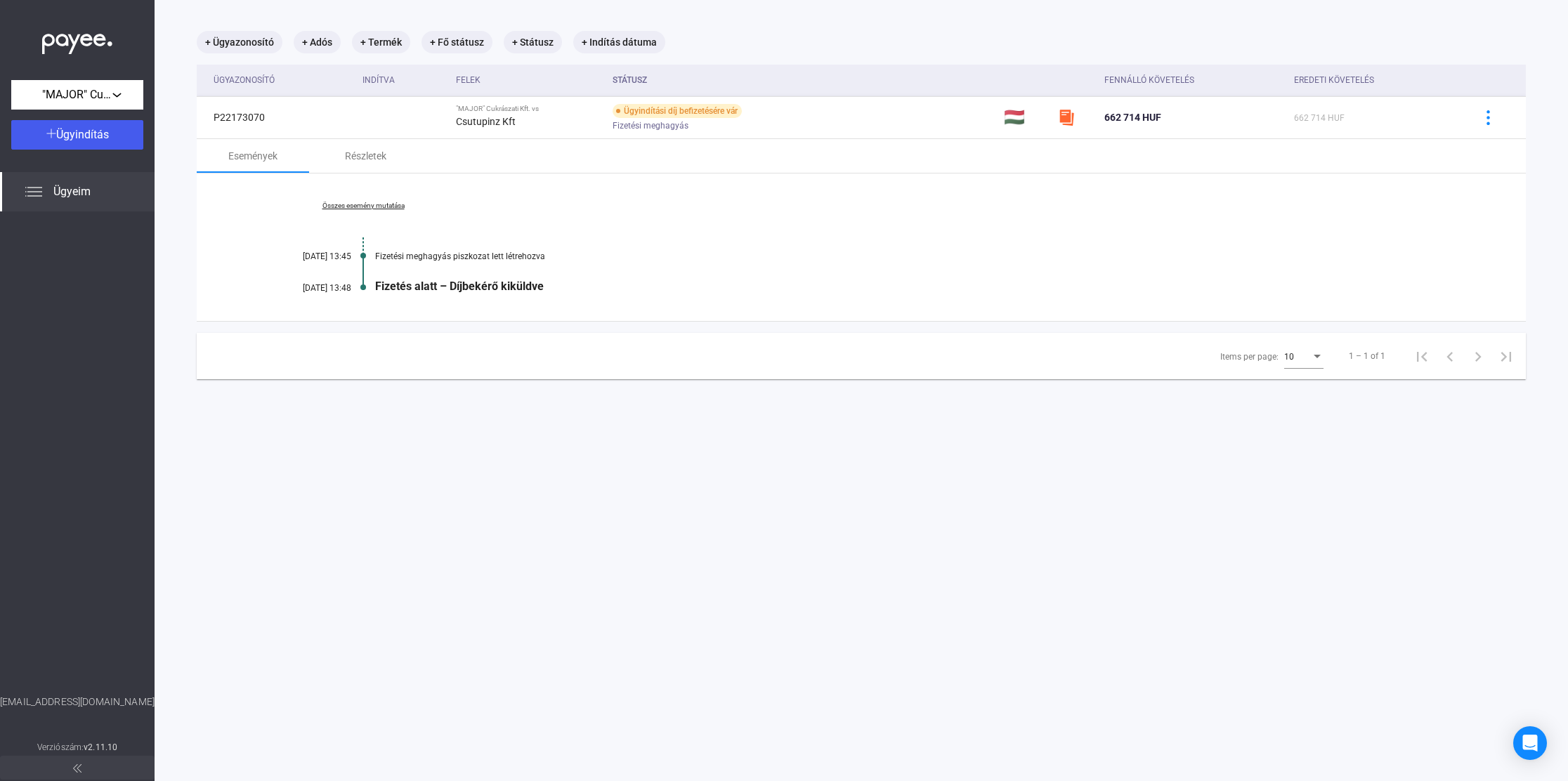
click at [372, 205] on link "Összes esemény mutatása" at bounding box center [363, 205] width 193 height 8
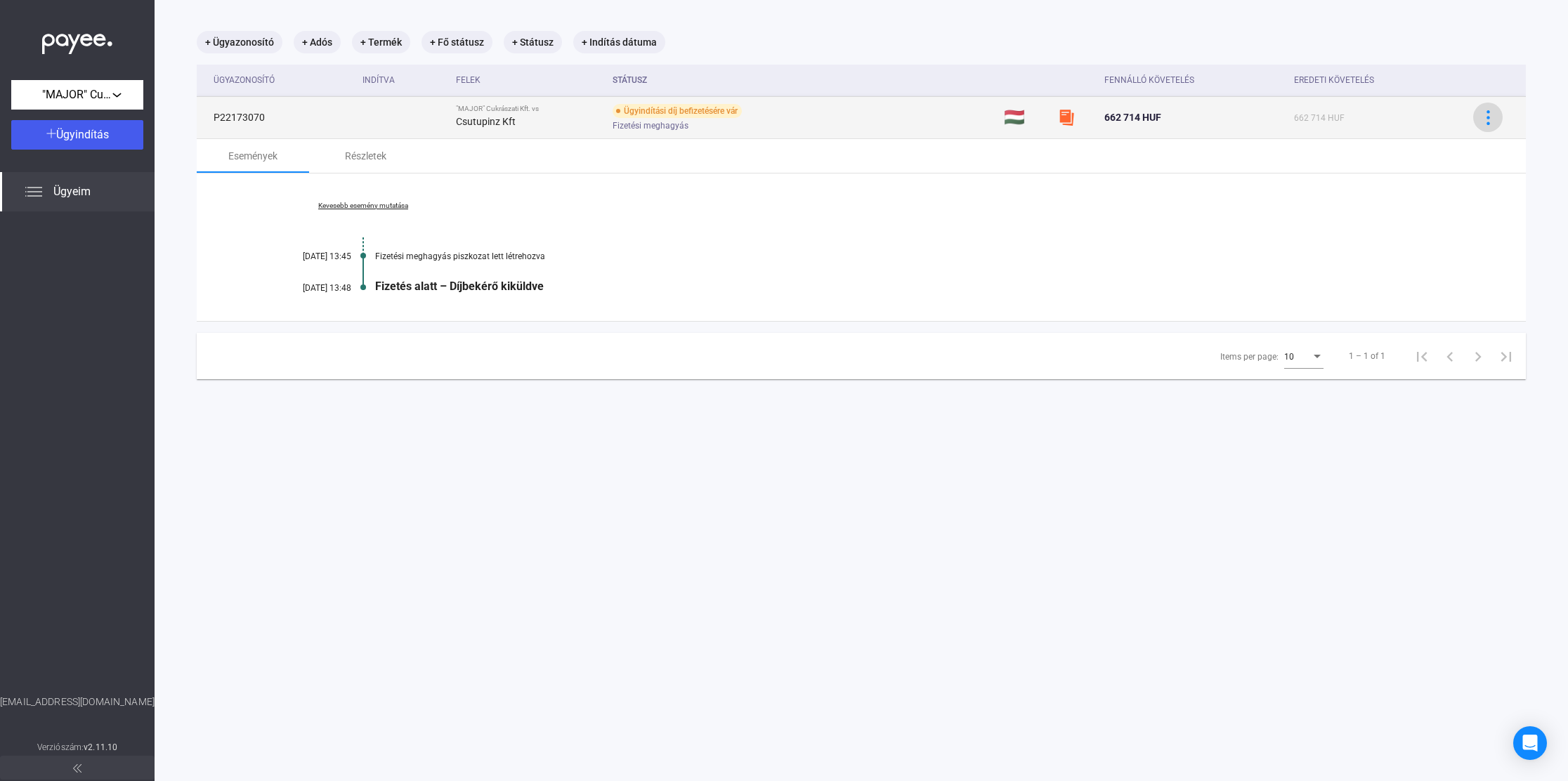
click at [1490, 120] on button at bounding box center [1488, 118] width 30 height 30
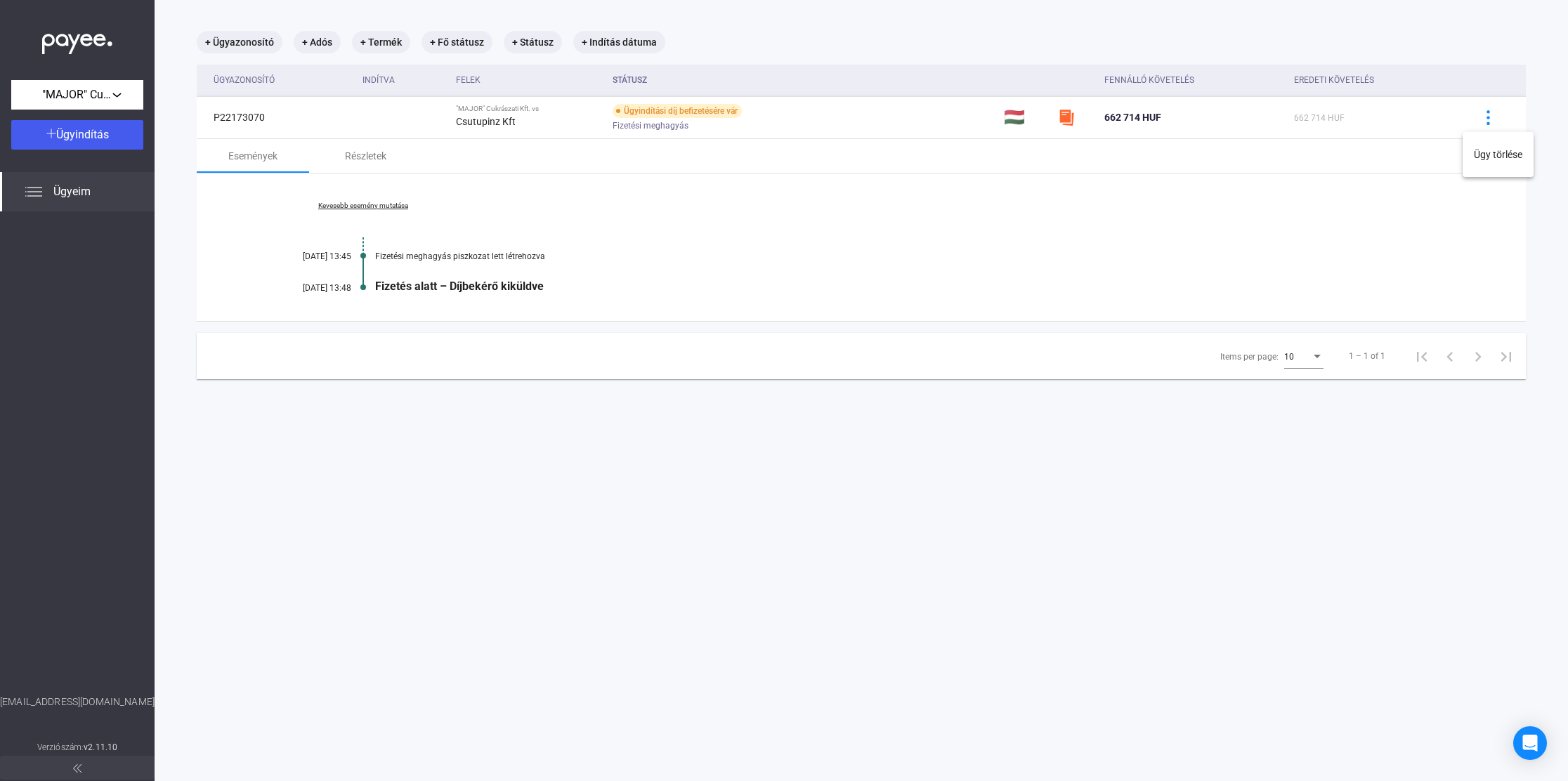
click at [1098, 163] on div at bounding box center [784, 390] width 1568 height 781
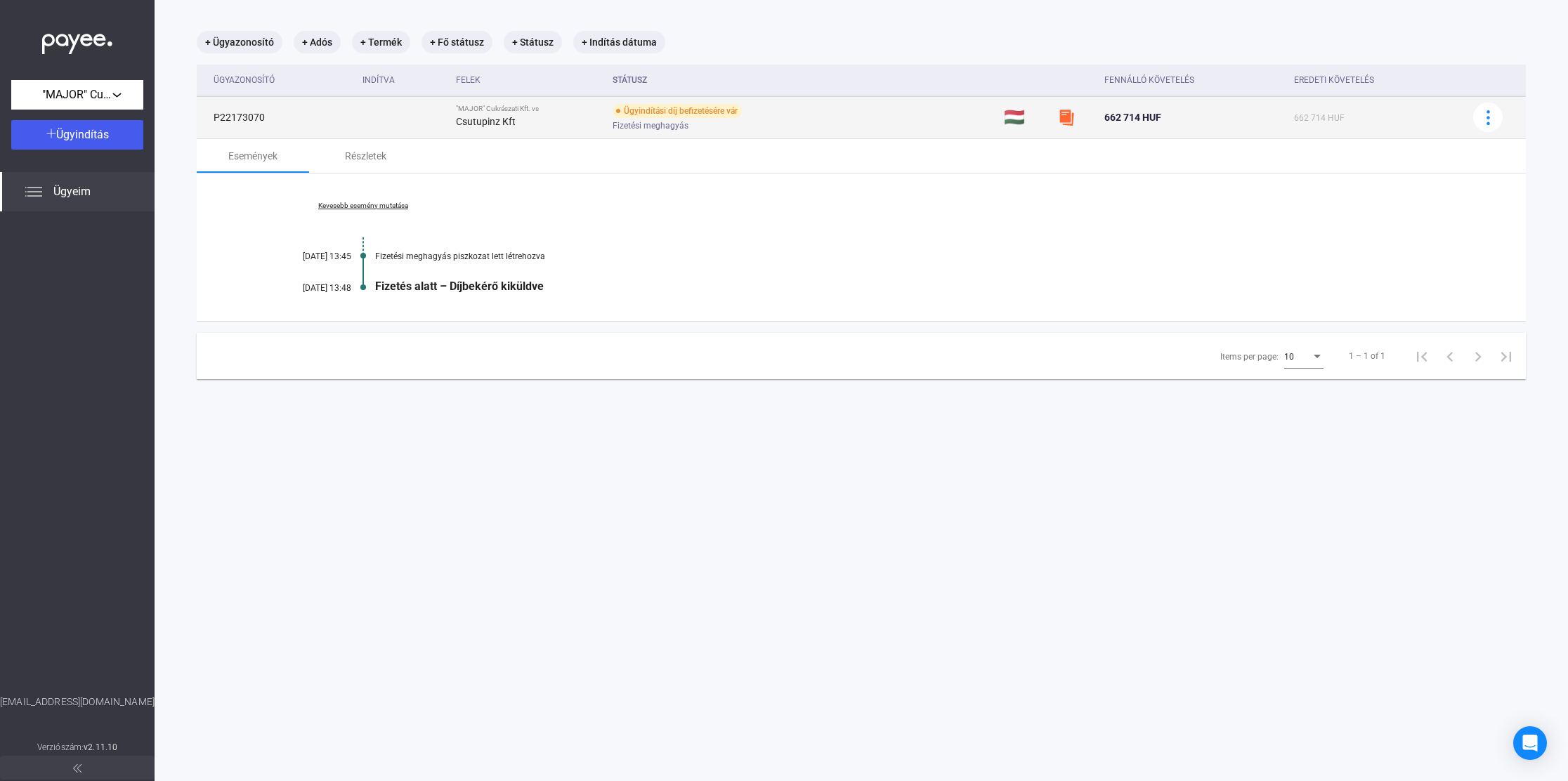
click at [679, 110] on div "Ügyindítási díj befizetésére vár" at bounding box center [678, 110] width 130 height 14
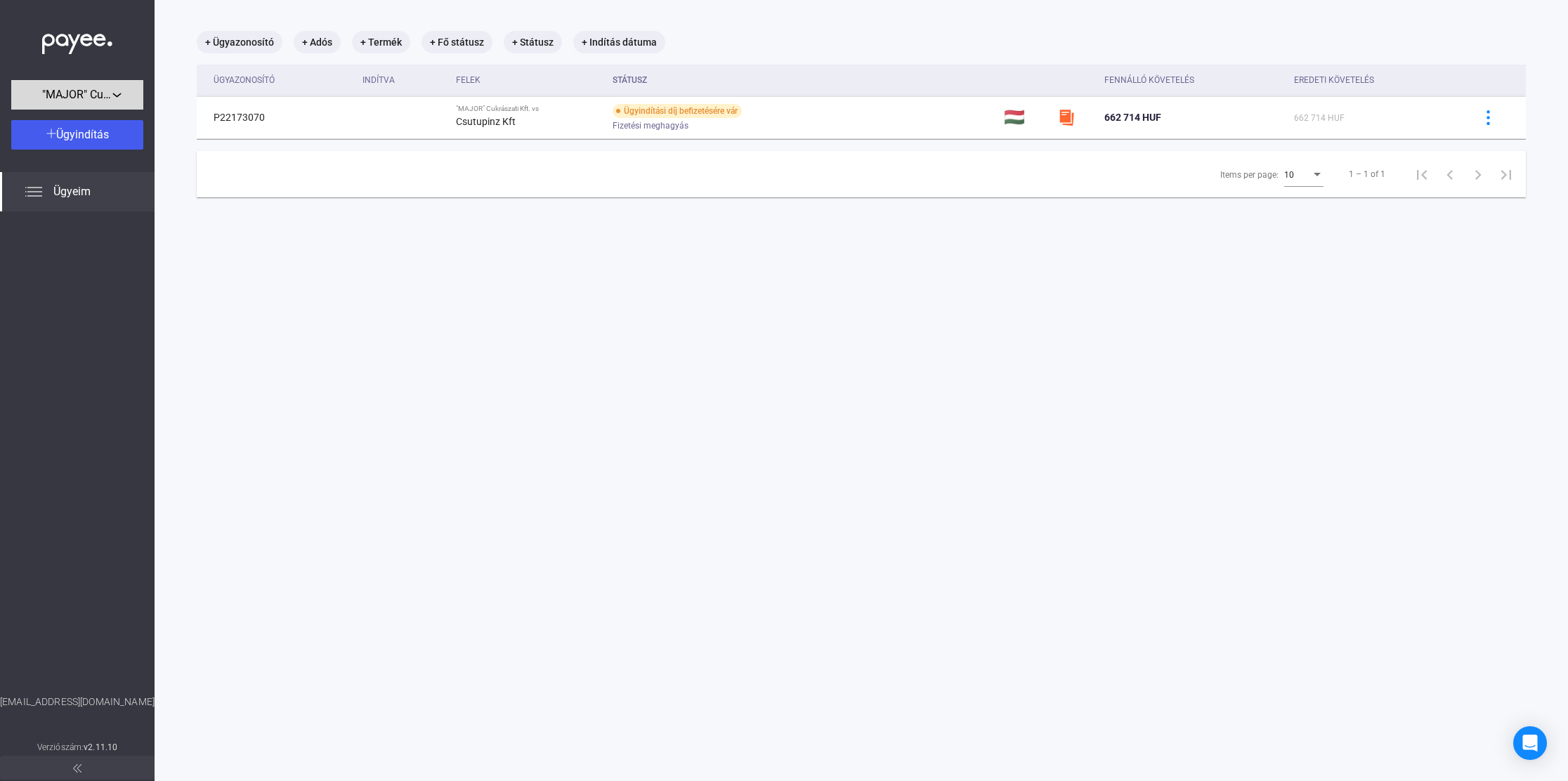
click at [128, 90] on div ""MAJOR" Cukrászati Kft." at bounding box center [78, 94] width 124 height 18
click at [128, 90] on div at bounding box center [784, 390] width 1568 height 781
